Goal: Transaction & Acquisition: Purchase product/service

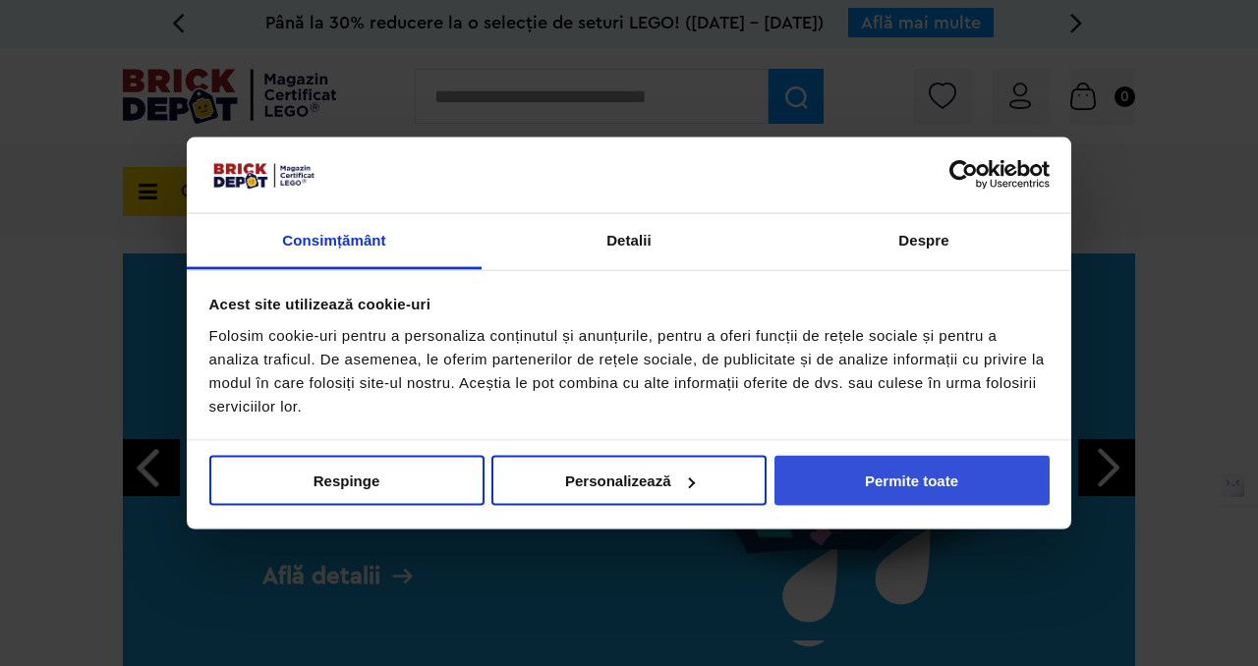
drag, startPoint x: 922, startPoint y: 509, endPoint x: 926, endPoint y: 482, distance: 26.8
click at [926, 482] on div "Nu vindeți sau nu împărtășiți informațiile mele personale Respinge Permite sele…" at bounding box center [629, 484] width 884 height 87
click at [926, 482] on button "Permite toate" at bounding box center [911, 481] width 275 height 50
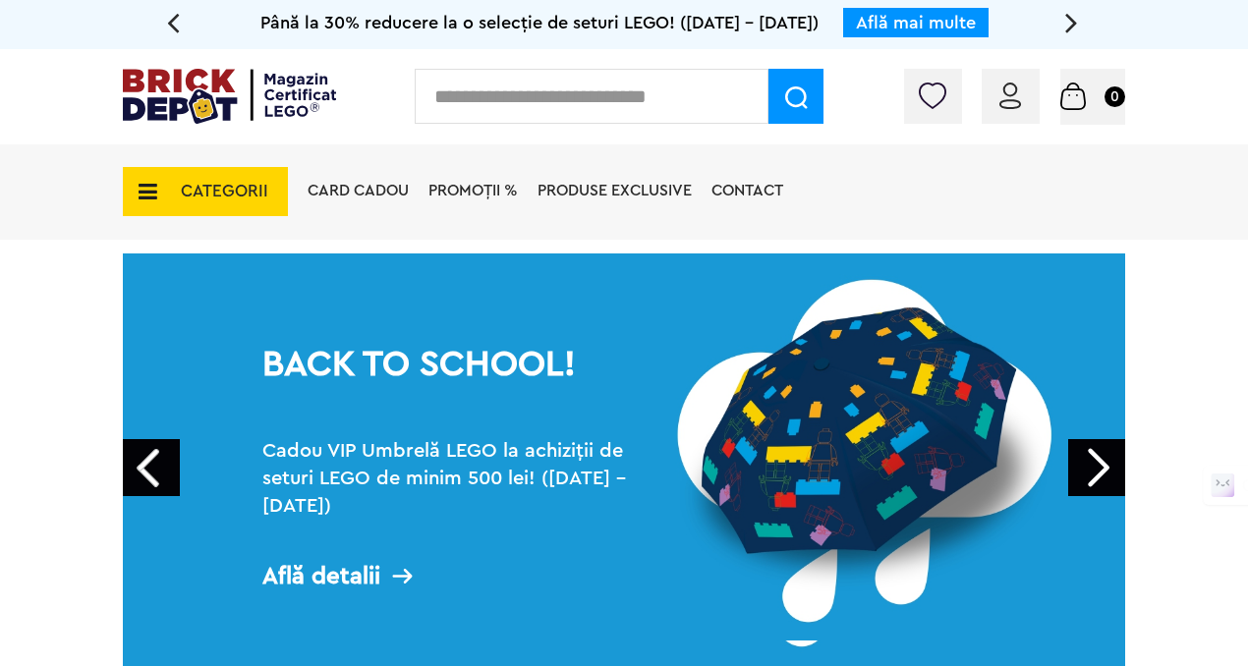
click at [167, 170] on span "CATEGORII" at bounding box center [205, 191] width 165 height 49
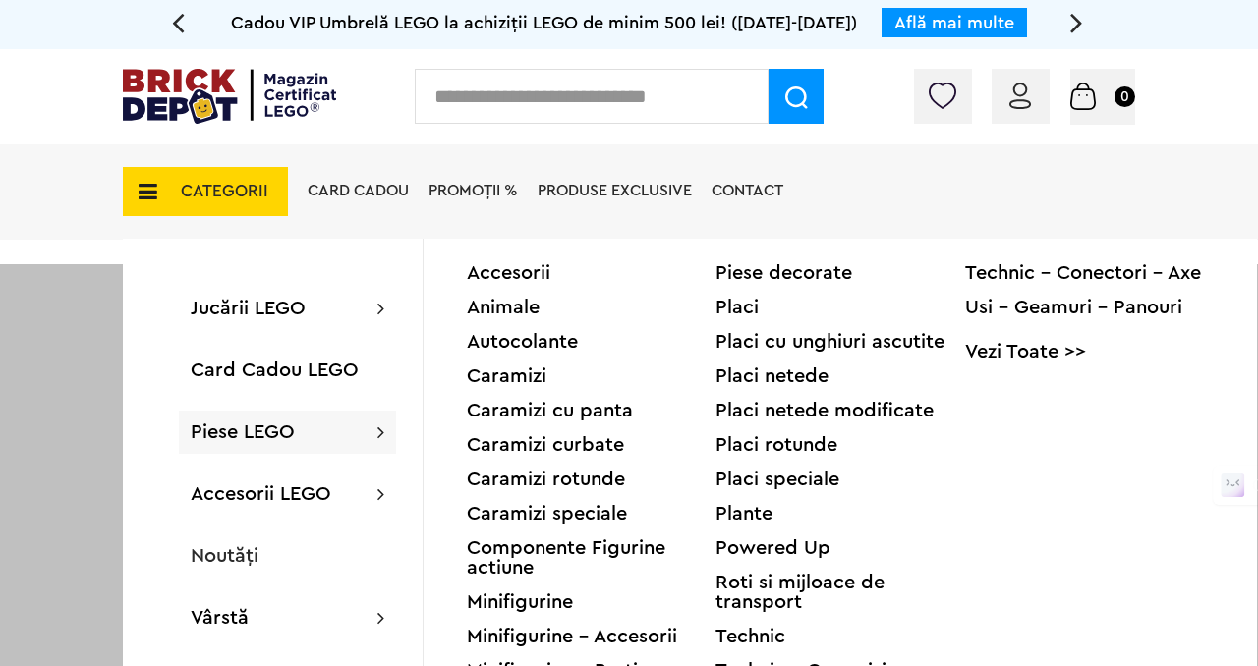
click at [1014, 316] on div "Usi - Geamuri - Panouri" at bounding box center [1089, 308] width 249 height 20
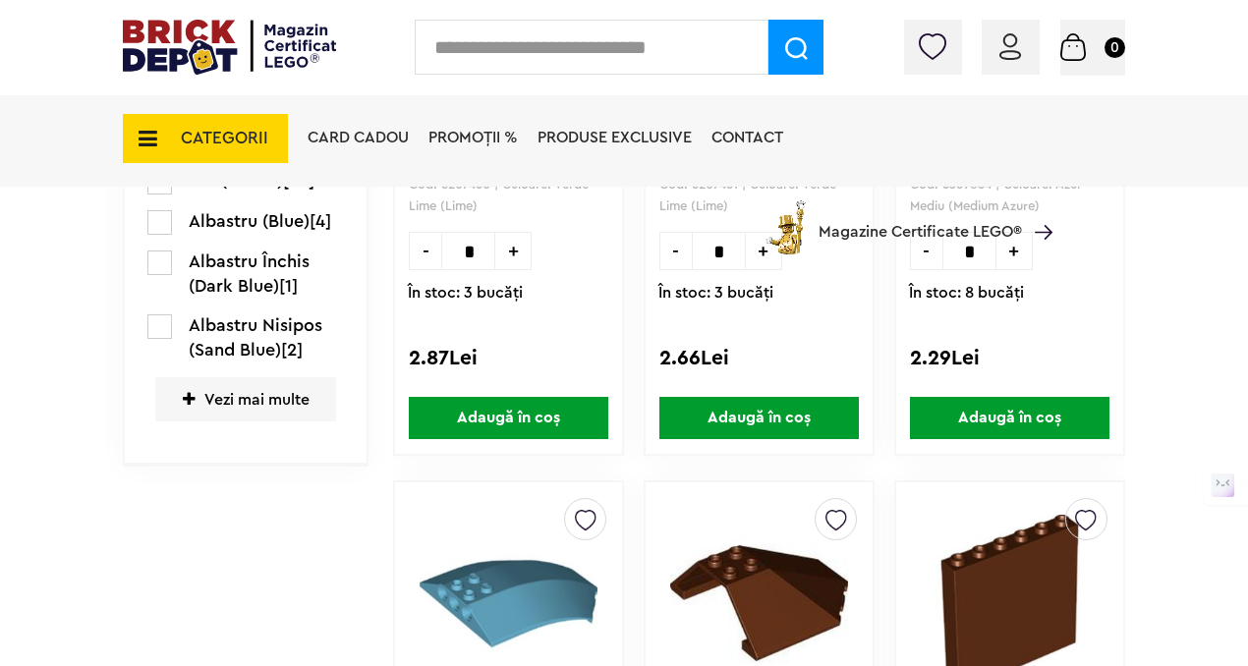
scroll to position [863, 0]
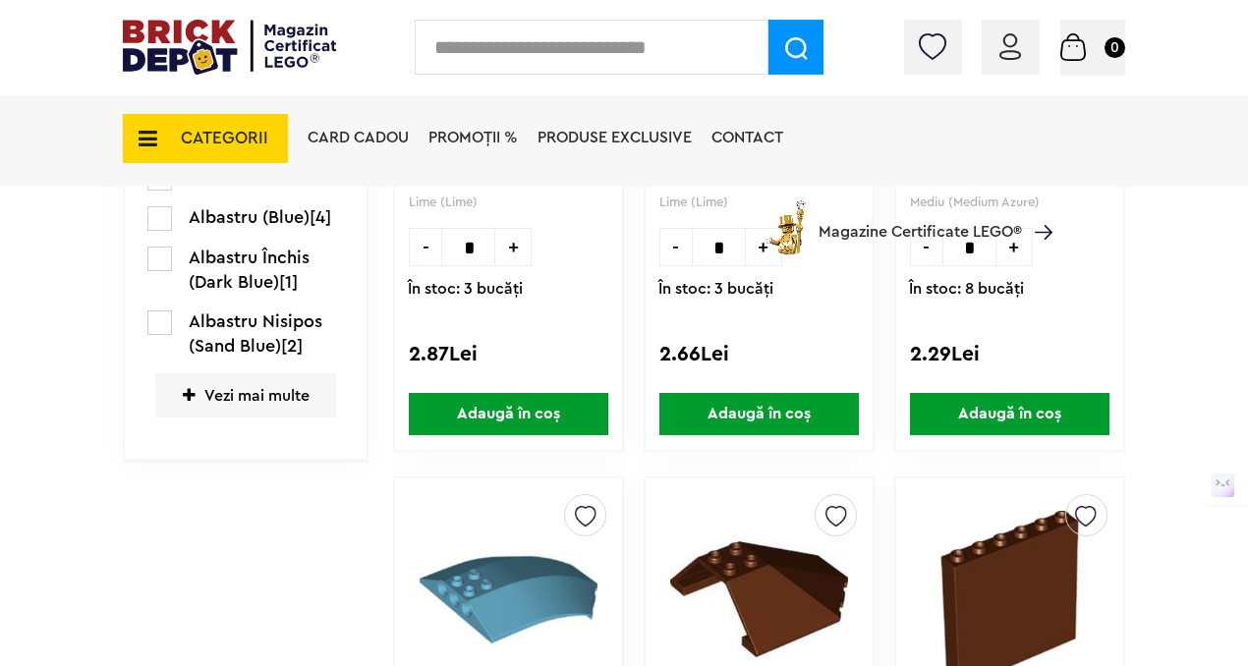
click at [200, 407] on span "Vezi mai multe" at bounding box center [245, 395] width 181 height 44
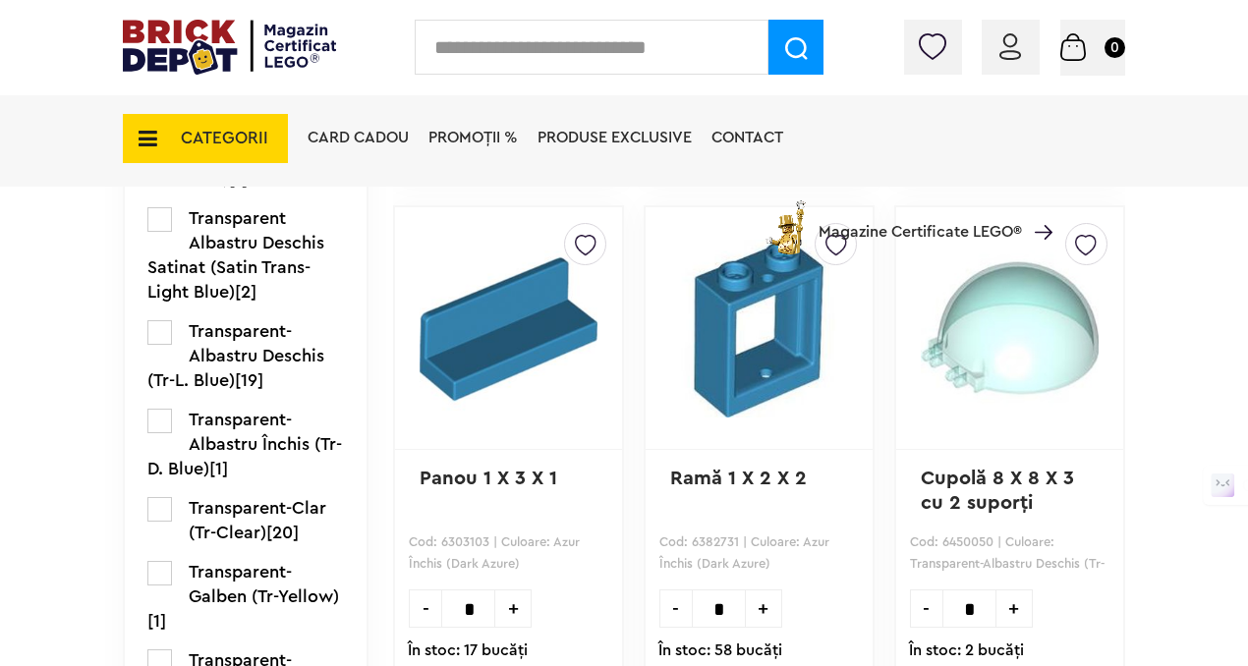
scroll to position [2401, 0]
click at [150, 496] on label at bounding box center [159, 508] width 25 height 25
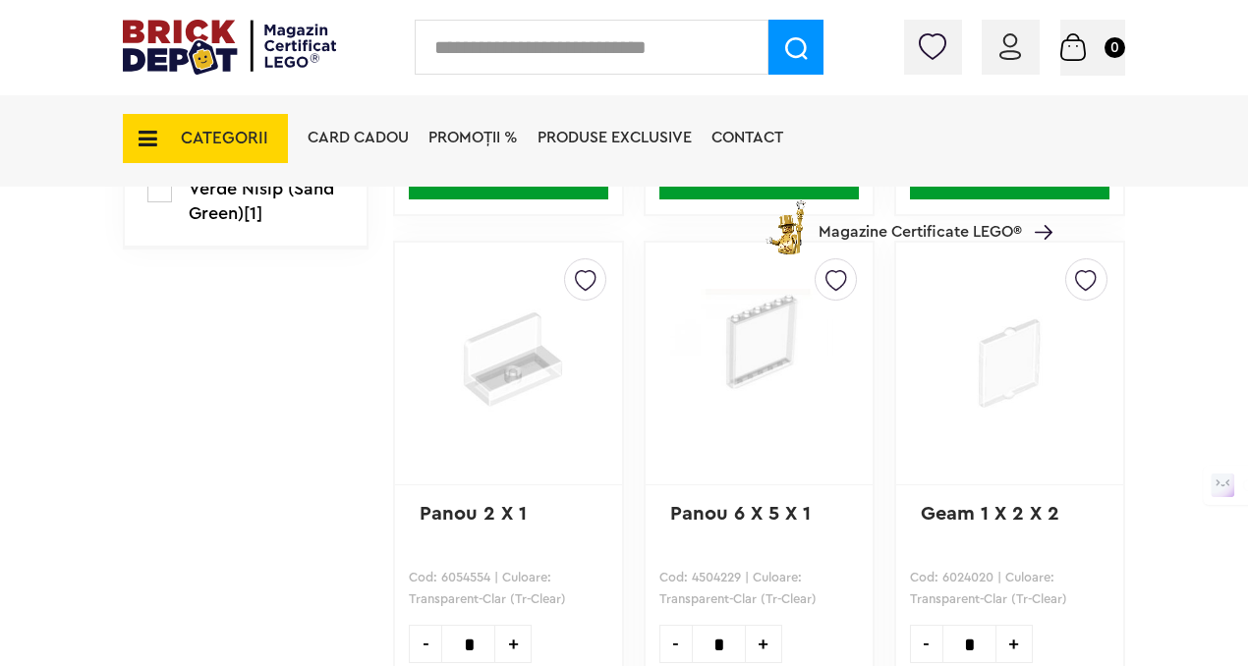
scroll to position [3631, 0]
click at [767, 337] on img at bounding box center [759, 340] width 178 height 165
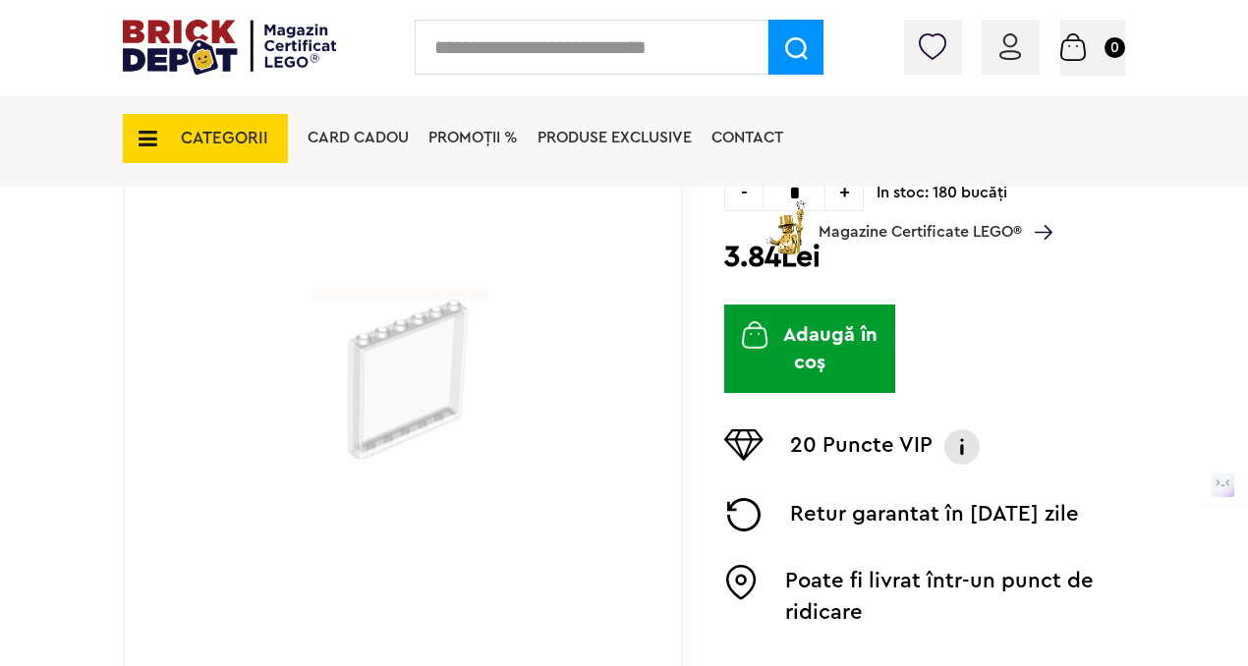
scroll to position [381, 0]
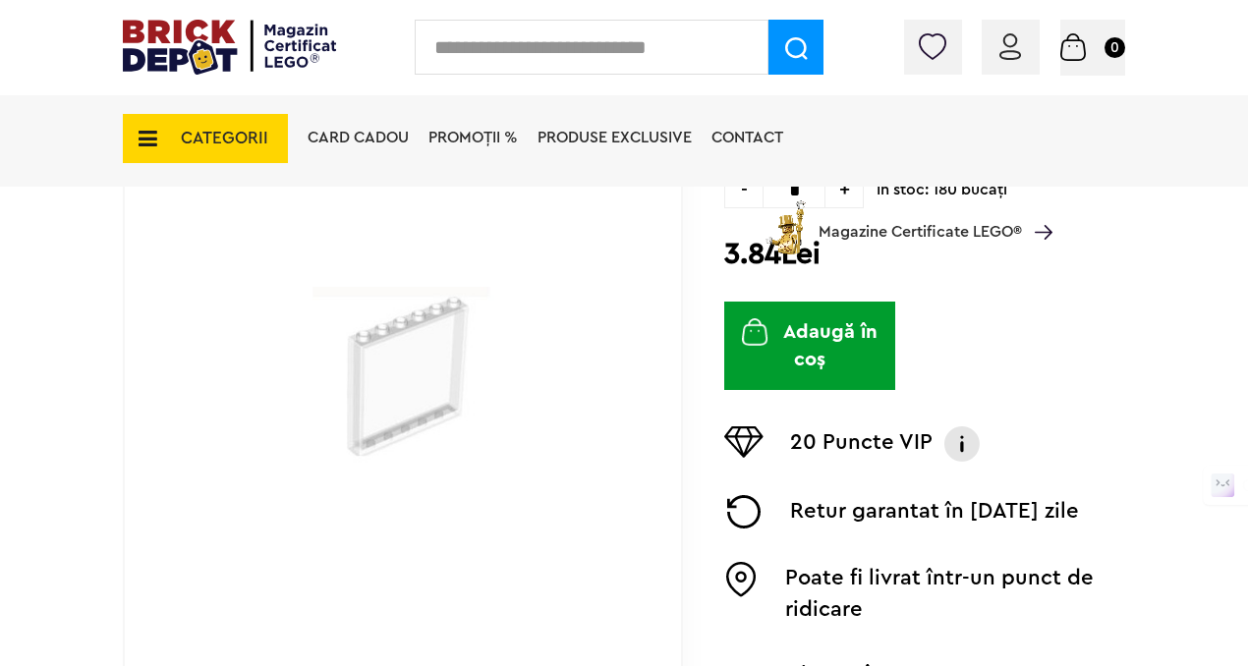
click at [152, 131] on icon at bounding box center [142, 139] width 30 height 22
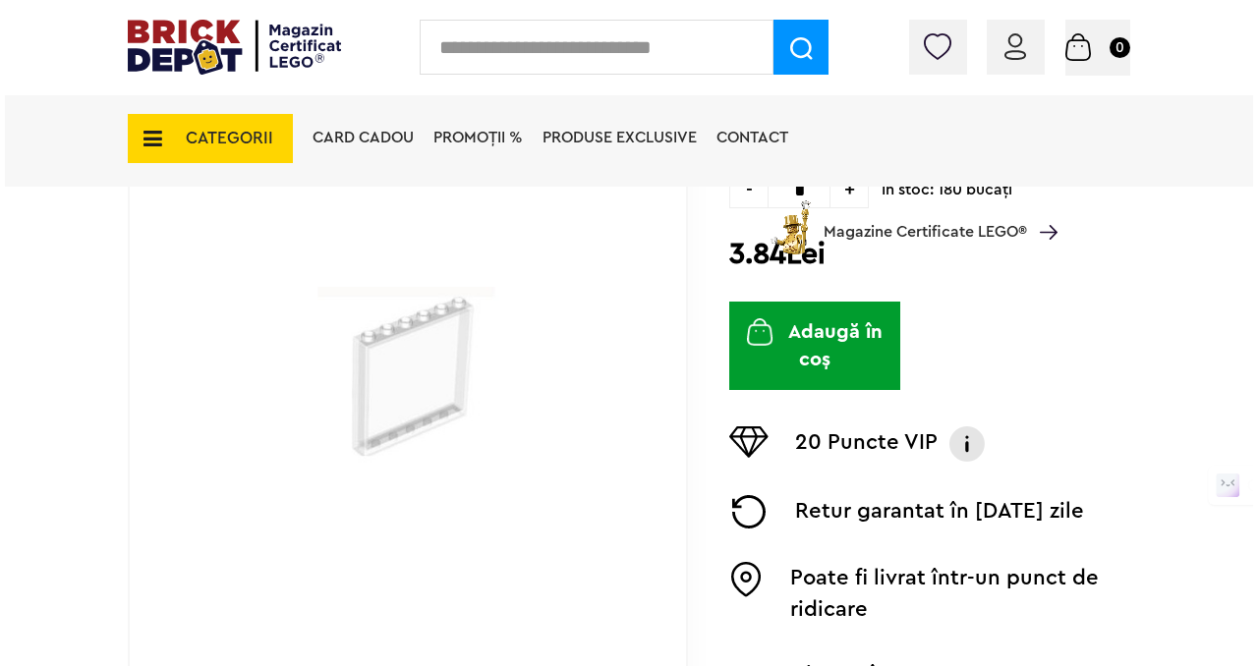
scroll to position [379, 0]
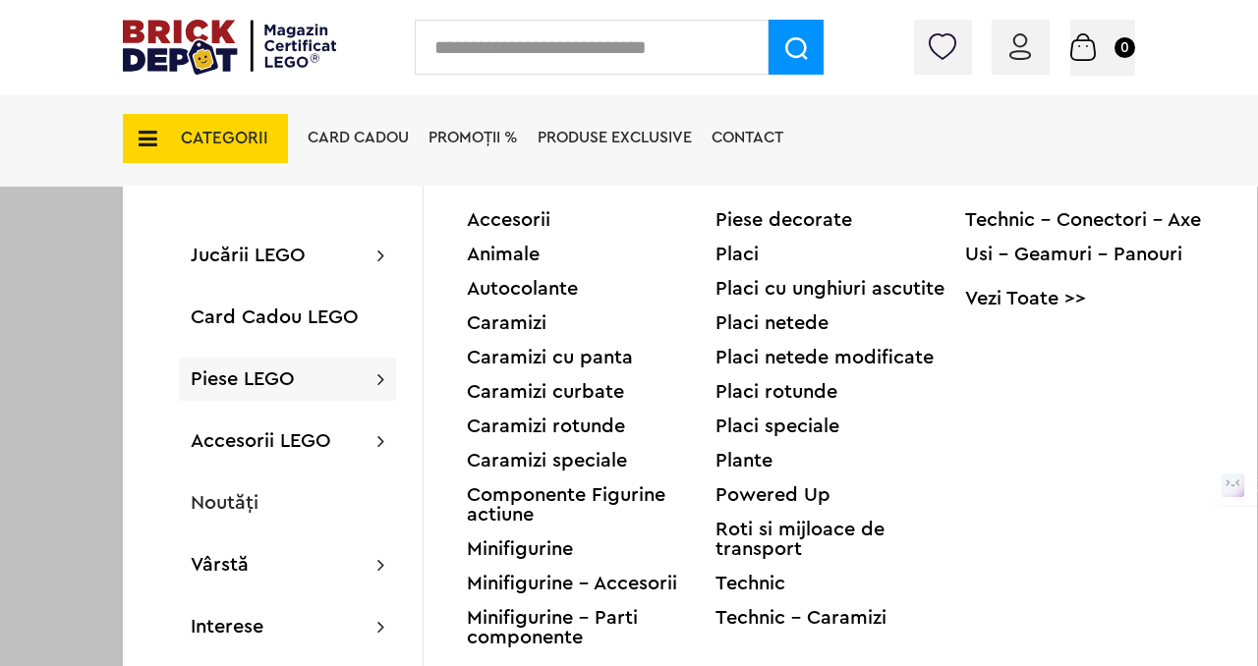
click at [741, 247] on div "Placi" at bounding box center [839, 255] width 249 height 20
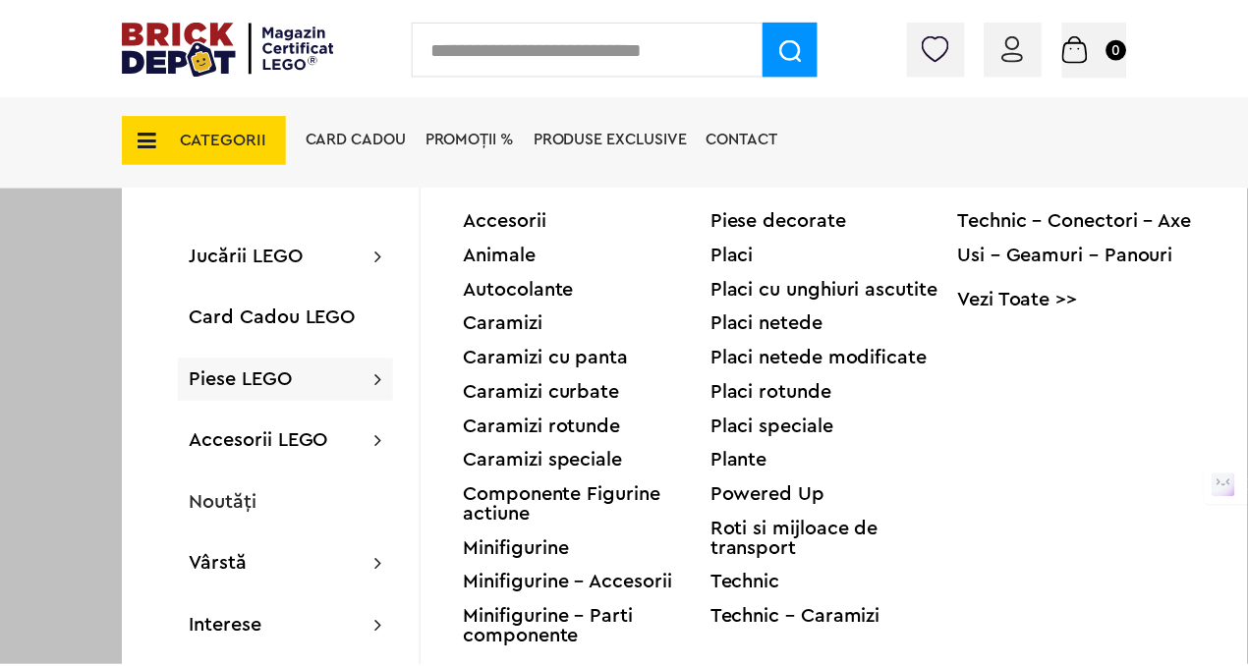
scroll to position [381, 0]
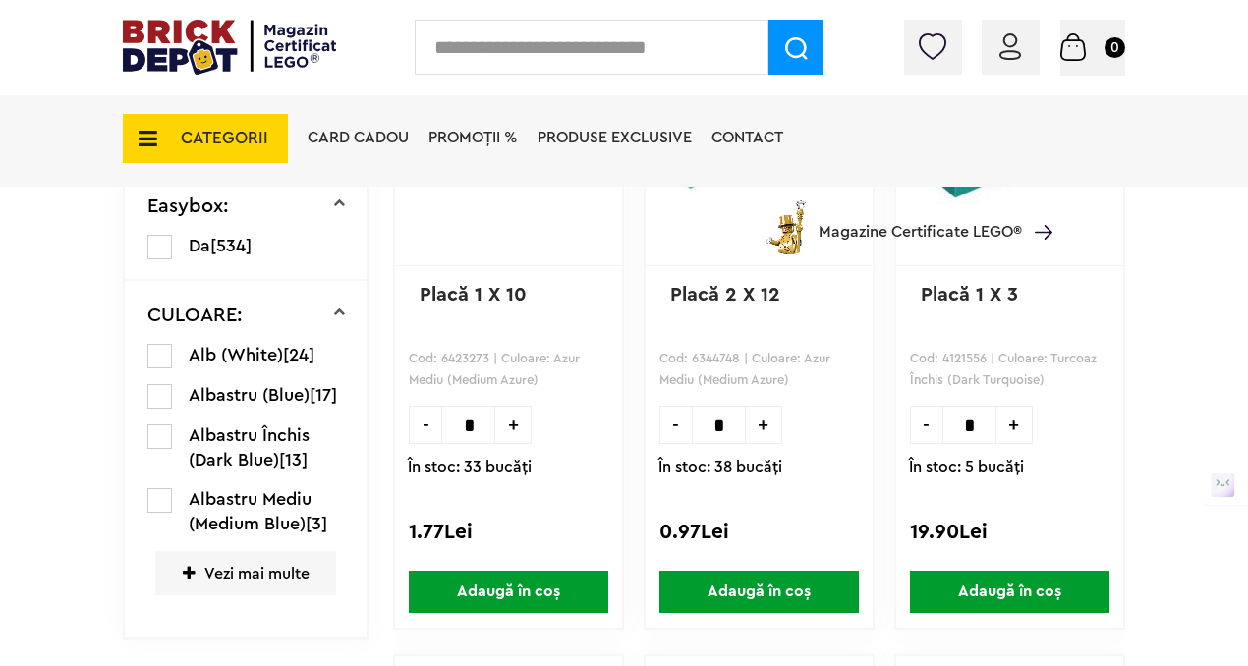
scroll to position [687, 0]
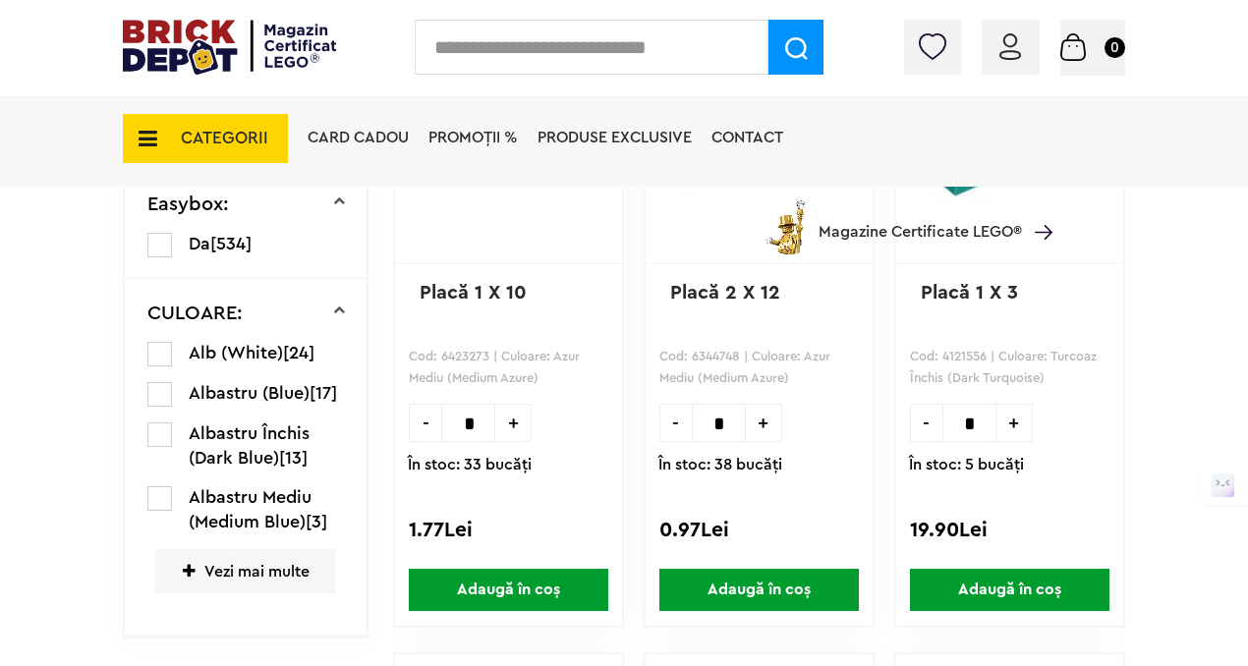
click at [204, 560] on span "Vezi mai multe" at bounding box center [245, 571] width 181 height 44
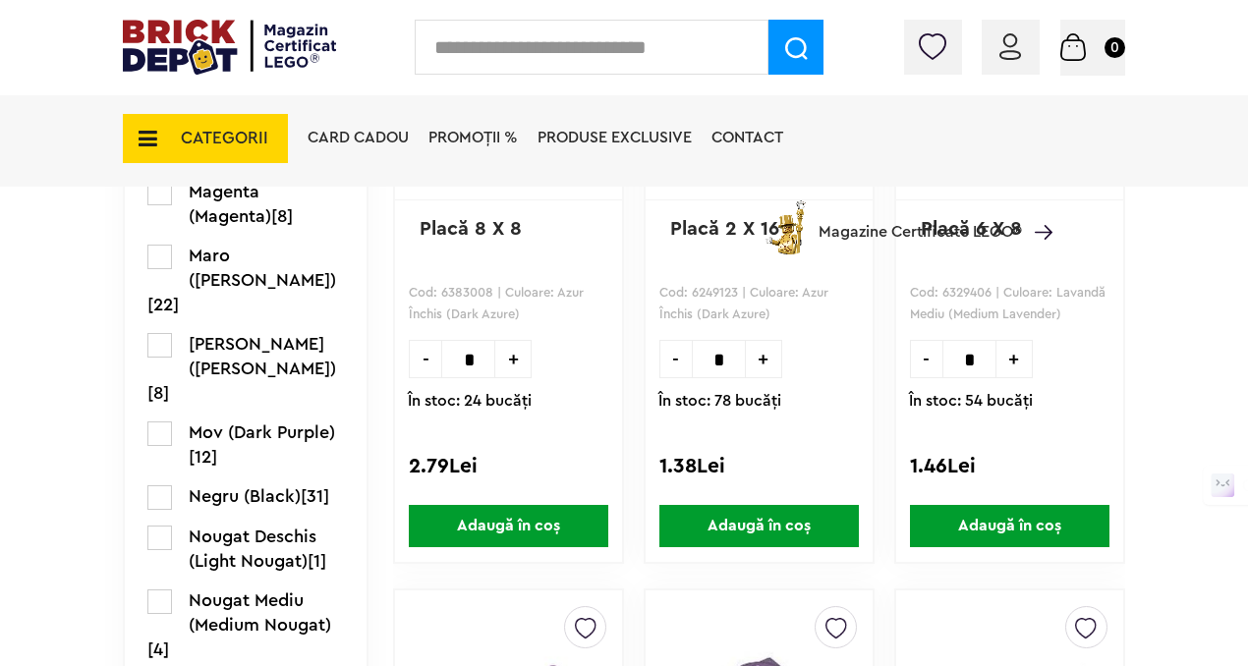
scroll to position [2017, 0]
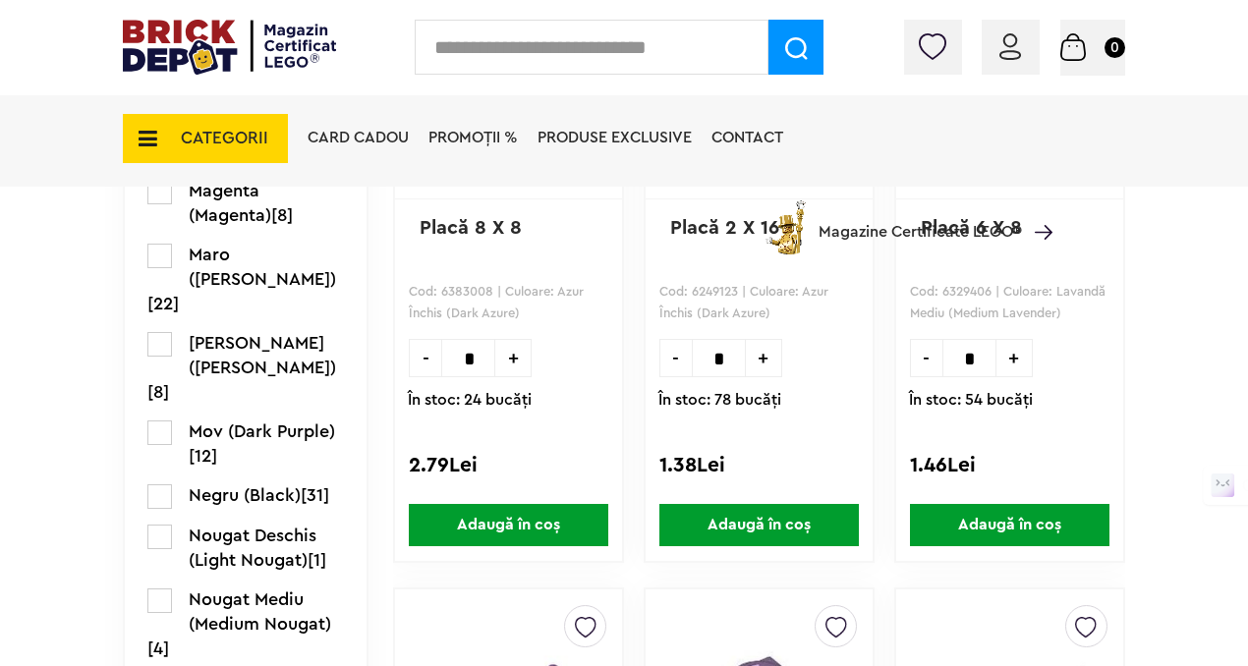
click at [155, 484] on label at bounding box center [159, 496] width 25 height 25
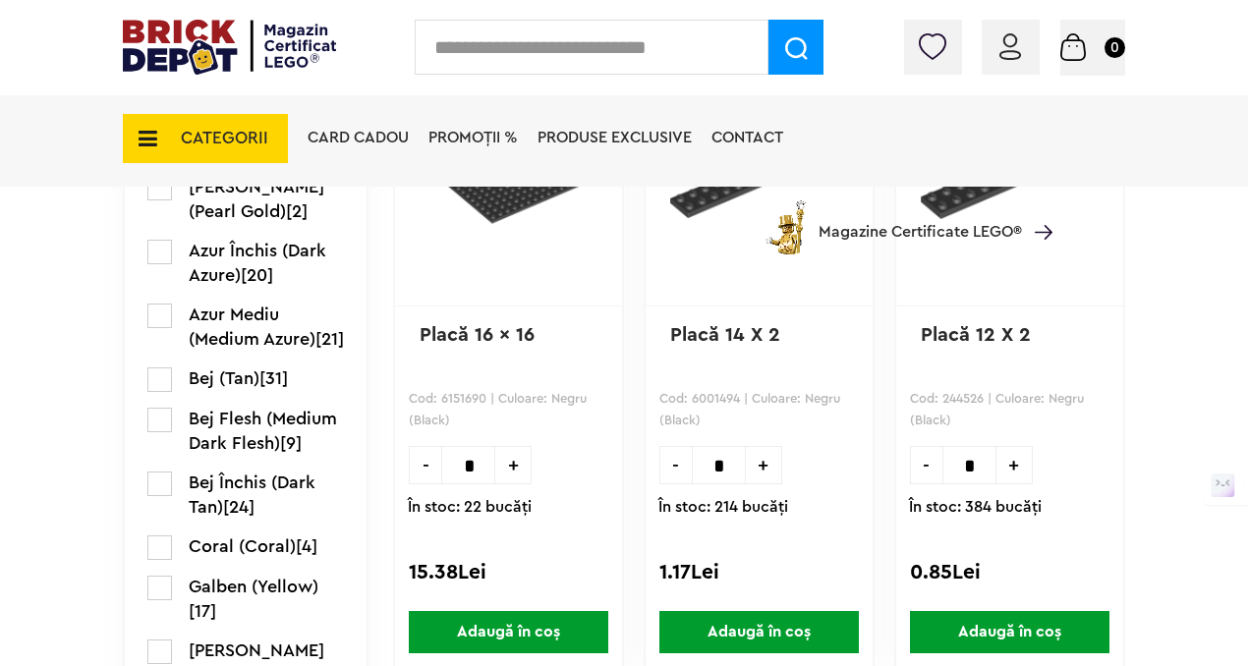
scroll to position [1279, 0]
